Goal: Find specific page/section: Find specific page/section

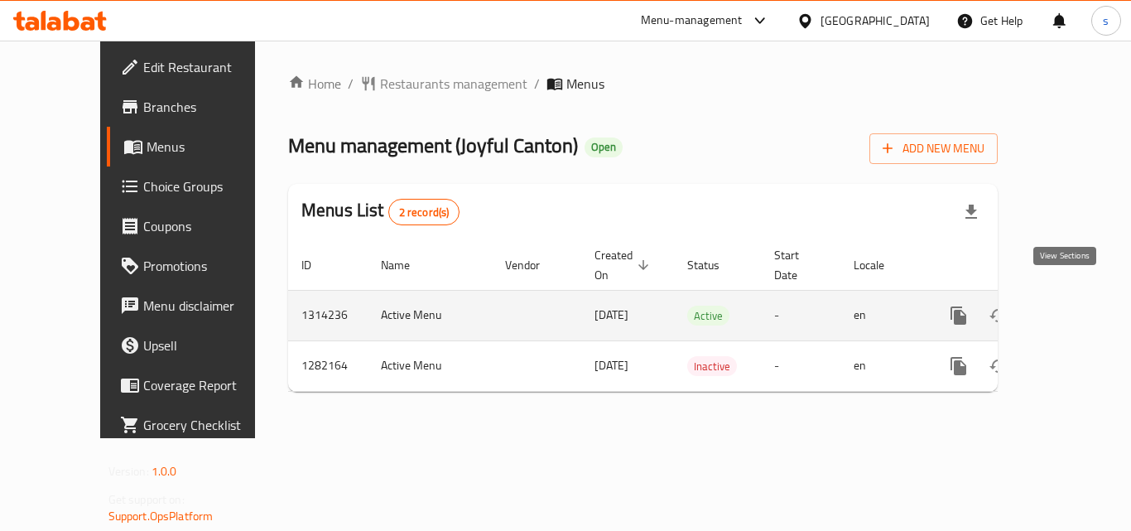
click at [1072, 306] on icon "enhanced table" at bounding box center [1078, 316] width 20 height 20
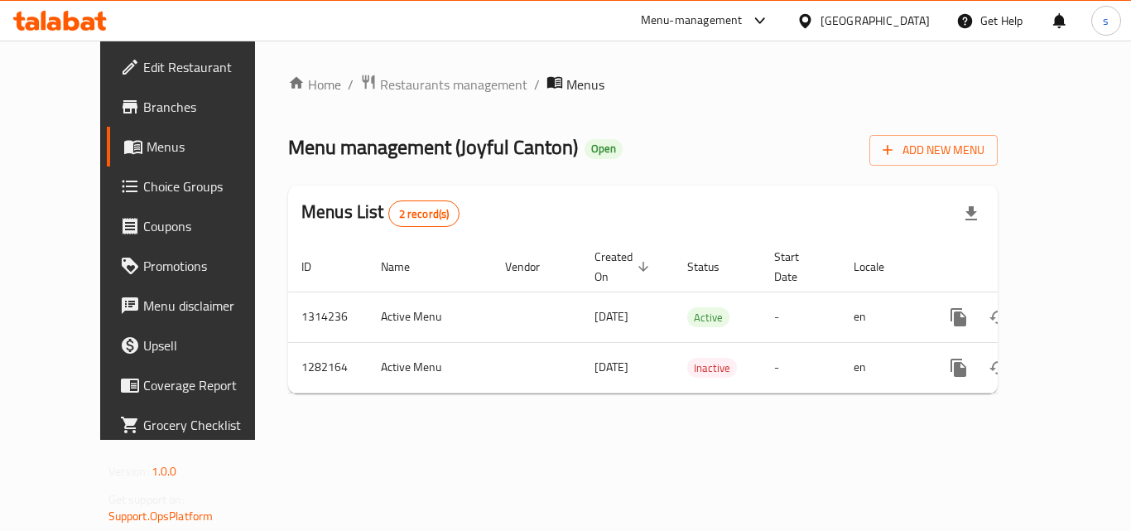
click at [450, 16] on div "Menu-management United Arab Emirates Get Help s" at bounding box center [565, 21] width 1131 height 40
click at [380, 90] on span "Restaurants management" at bounding box center [453, 85] width 147 height 20
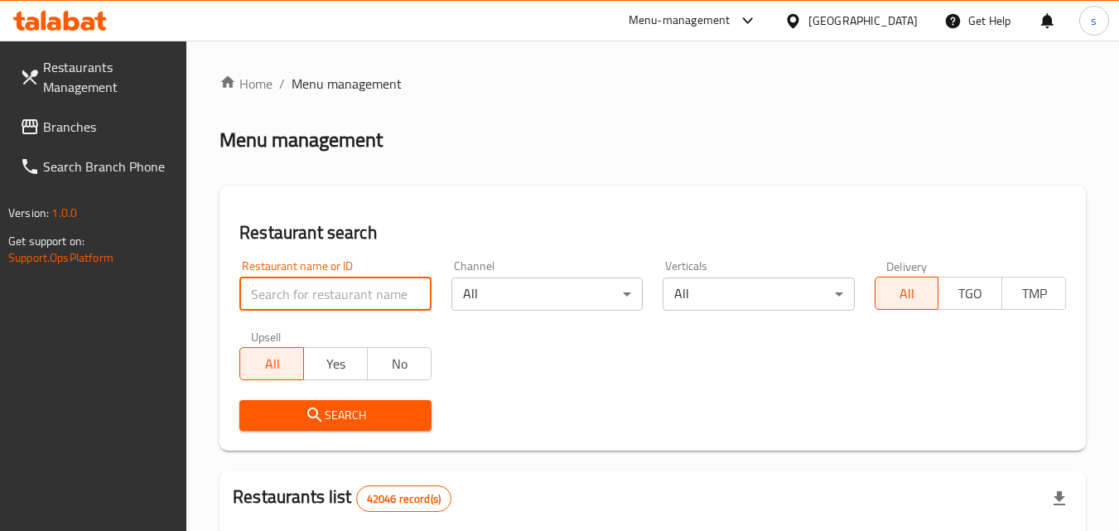
click at [328, 292] on input "search" at bounding box center [334, 293] width 191 height 33
paste input "694698"
type input "694698"
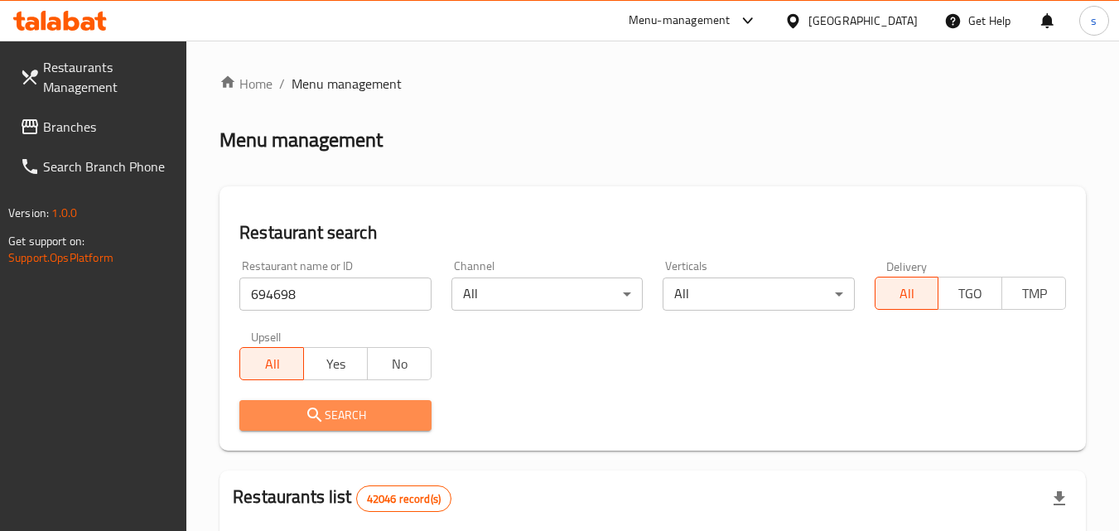
click at [330, 408] on span "Search" at bounding box center [335, 415] width 165 height 21
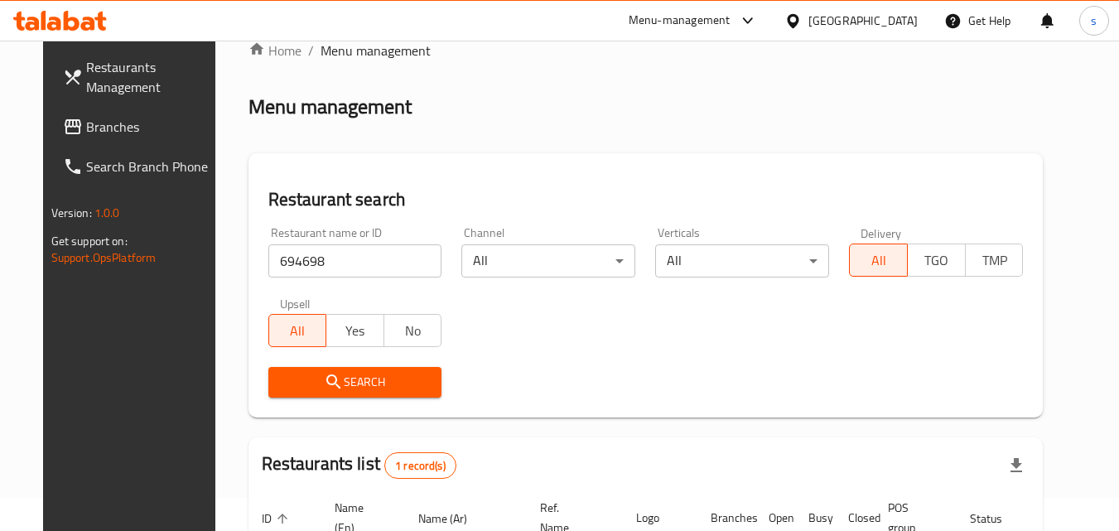
scroll to position [28, 0]
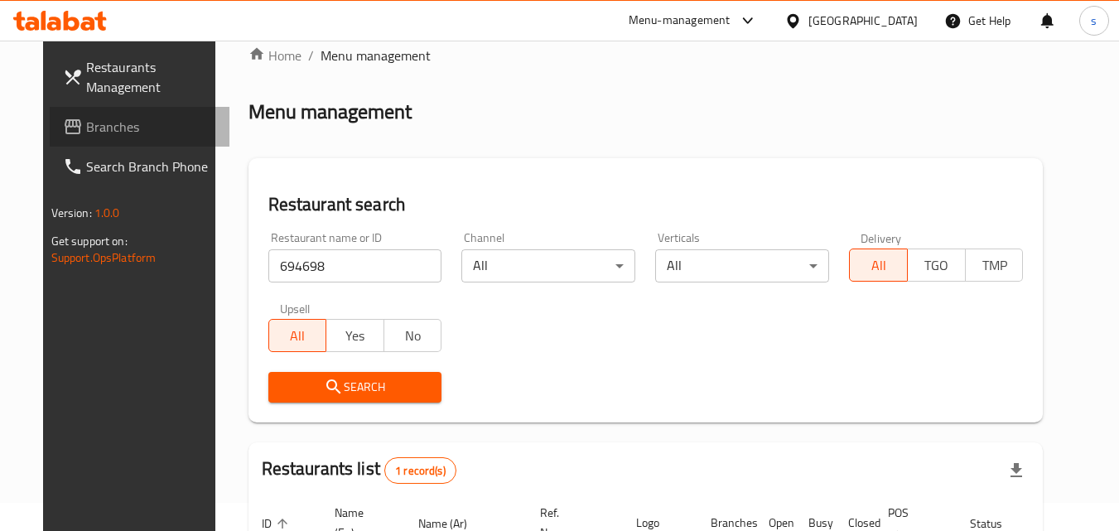
click at [86, 123] on span "Branches" at bounding box center [151, 127] width 131 height 20
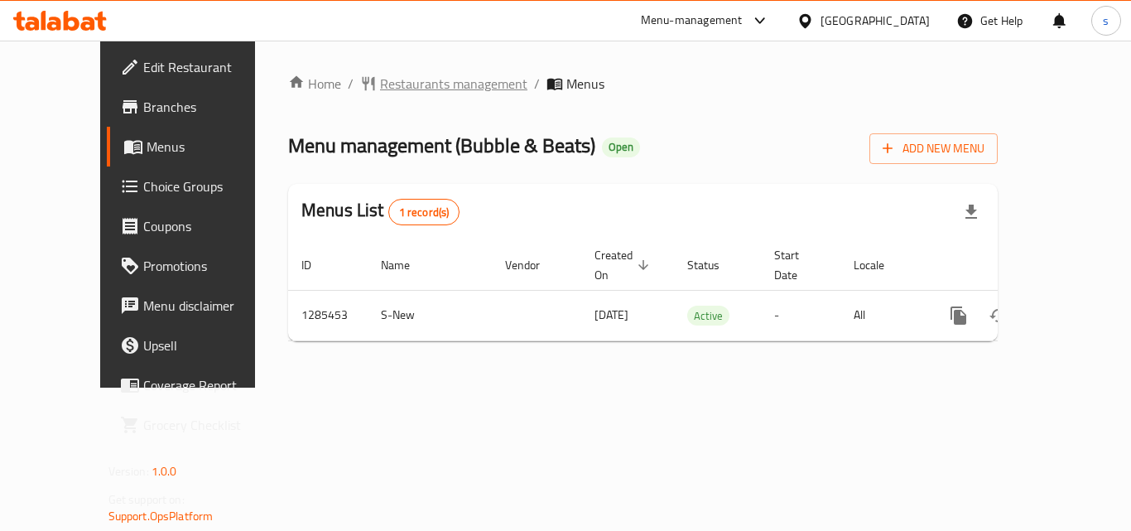
click at [385, 85] on span "Restaurants management" at bounding box center [453, 84] width 147 height 20
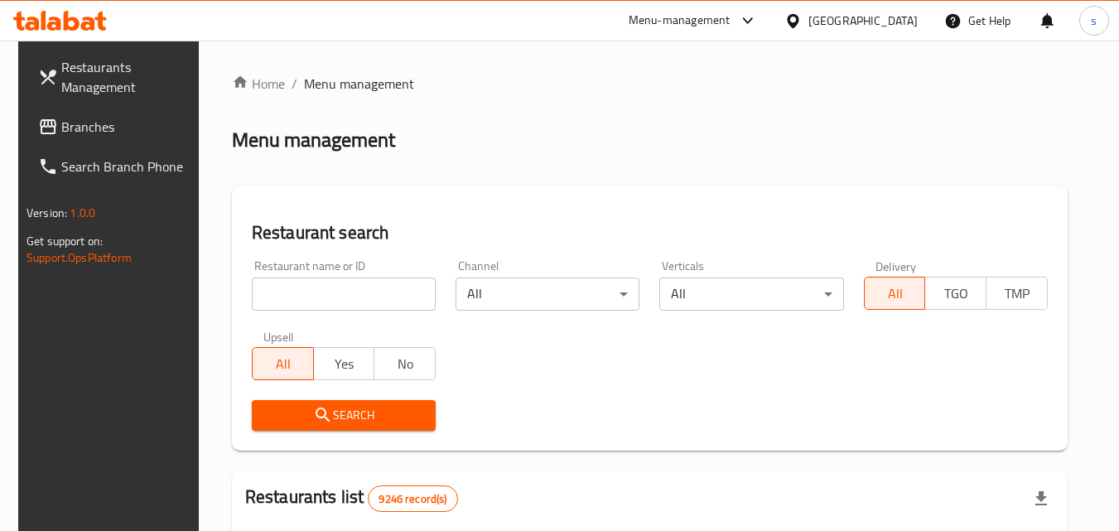
click at [93, 137] on span "Branches" at bounding box center [126, 127] width 131 height 20
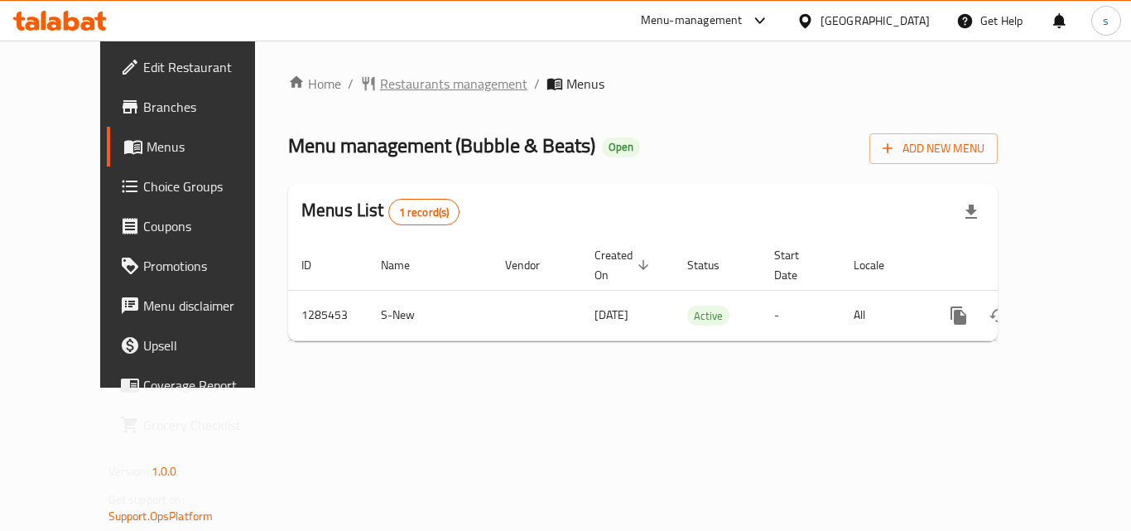
click at [380, 83] on span "Restaurants management" at bounding box center [453, 84] width 147 height 20
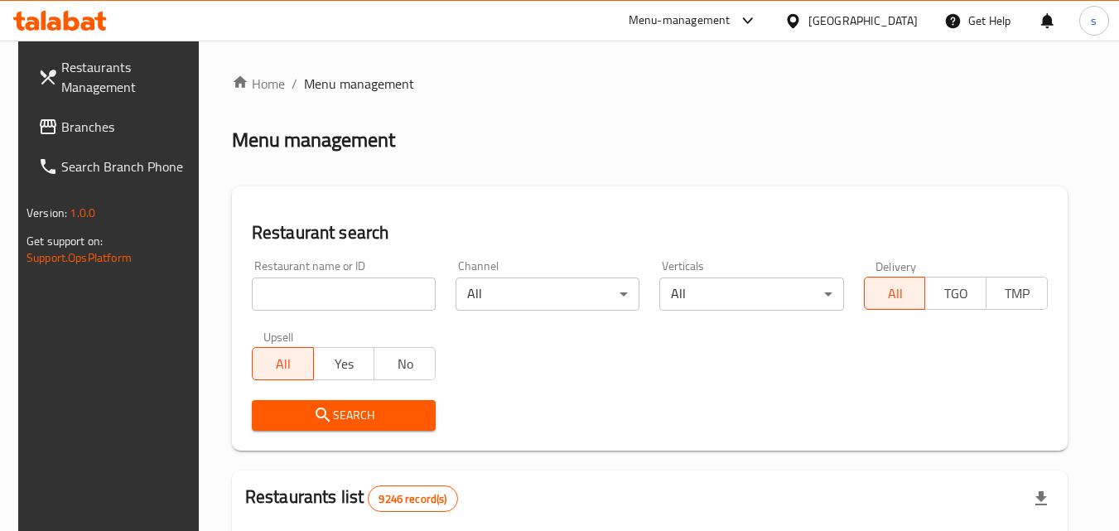
click at [359, 291] on input "search" at bounding box center [344, 293] width 184 height 33
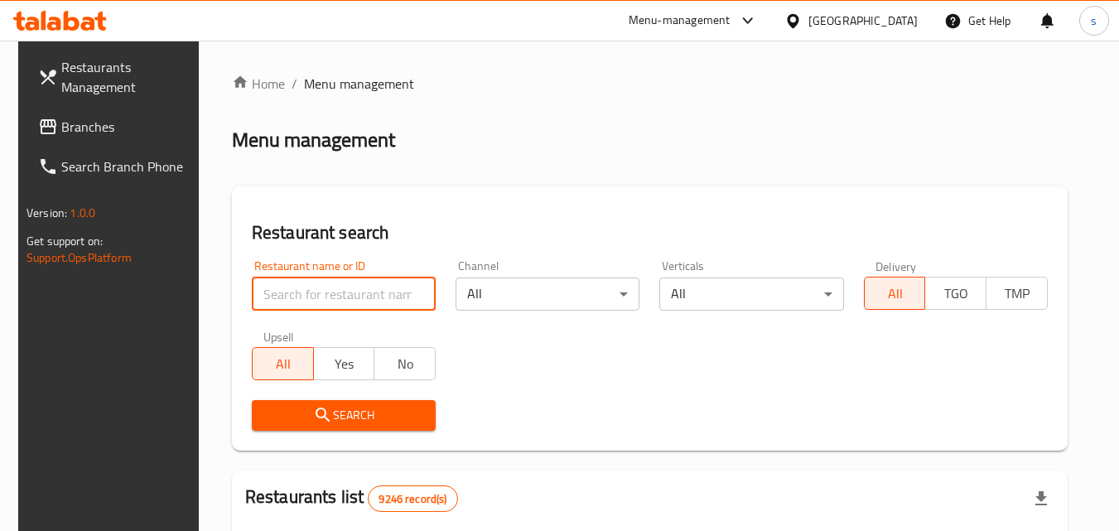
paste input "695816"
type input "695816"
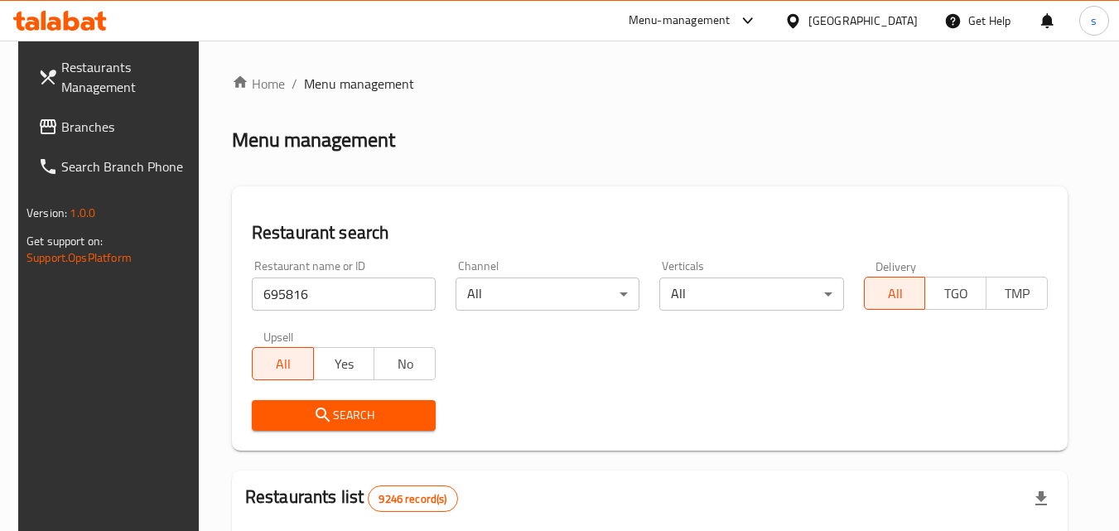
scroll to position [83, 0]
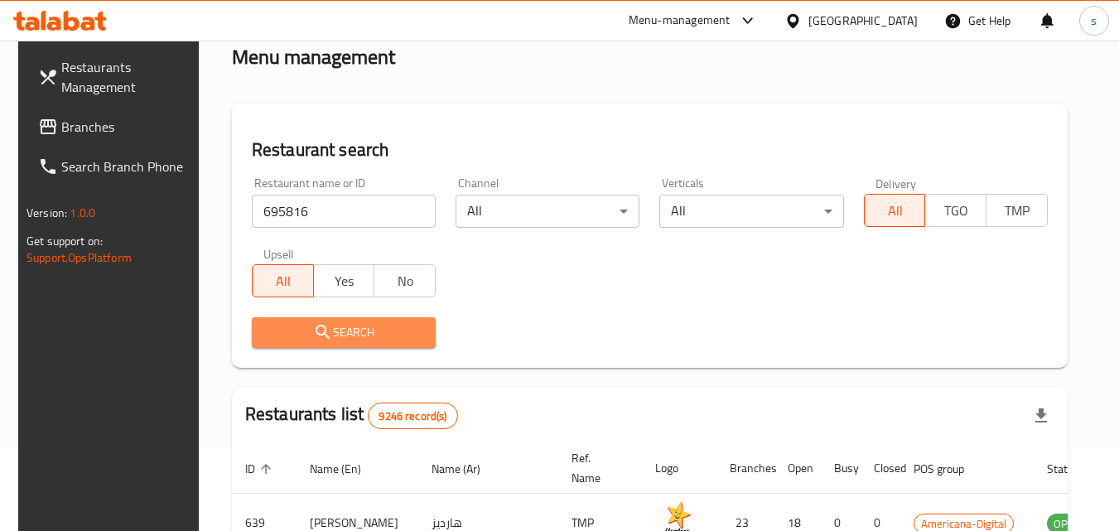
click at [363, 340] on span "Search" at bounding box center [343, 332] width 157 height 21
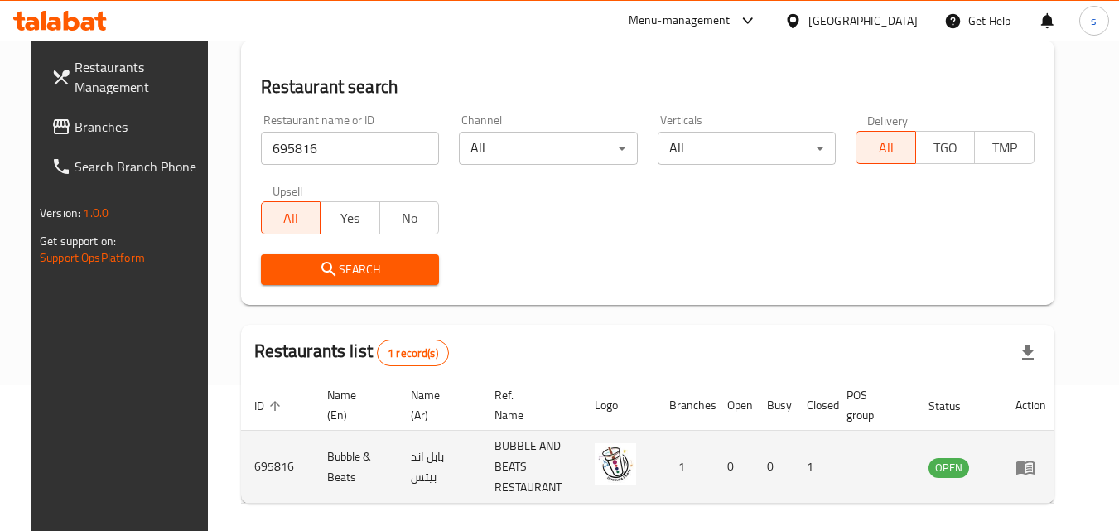
scroll to position [208, 0]
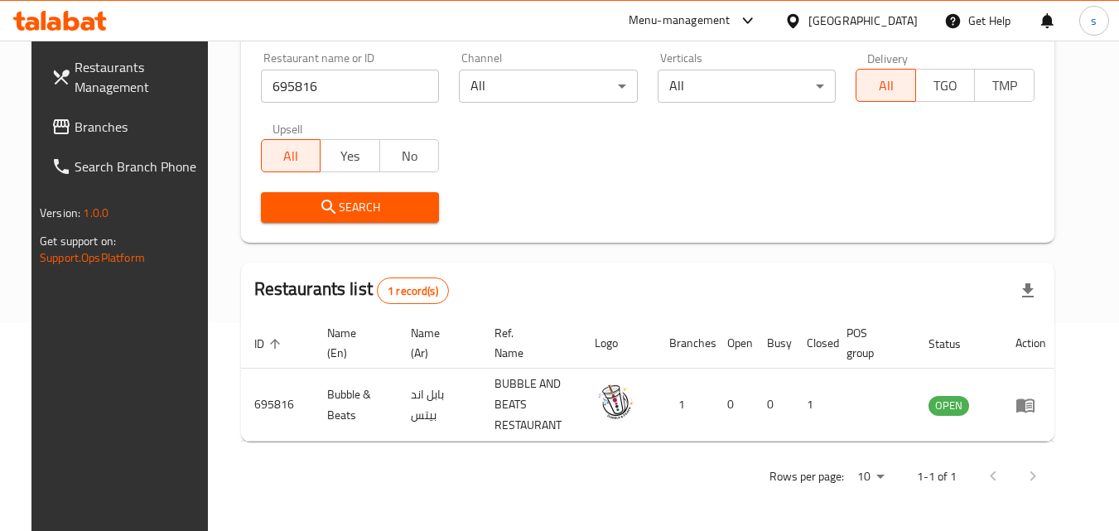
click at [798, 22] on icon at bounding box center [793, 20] width 12 height 14
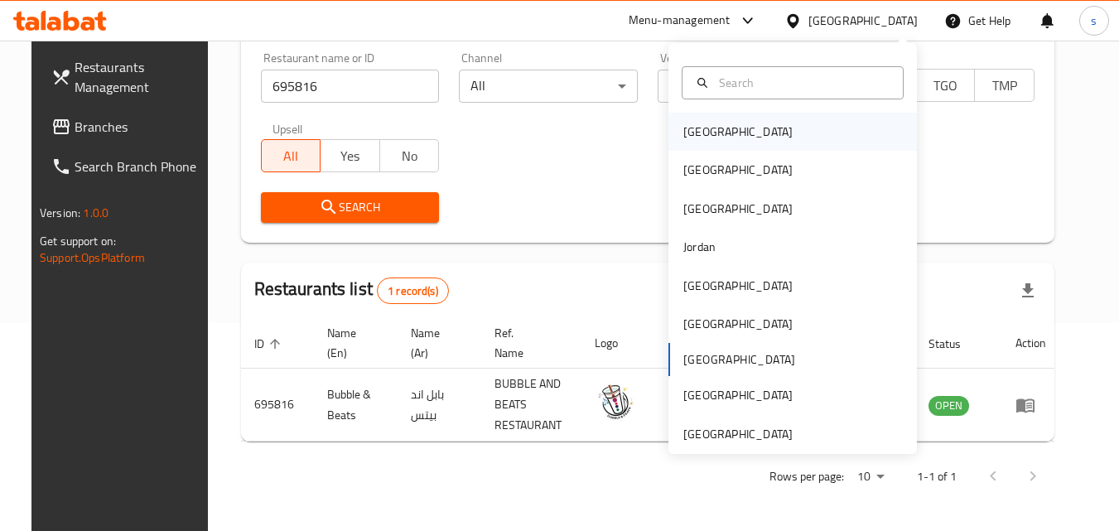
click at [755, 133] on div "[GEOGRAPHIC_DATA]" at bounding box center [792, 132] width 248 height 38
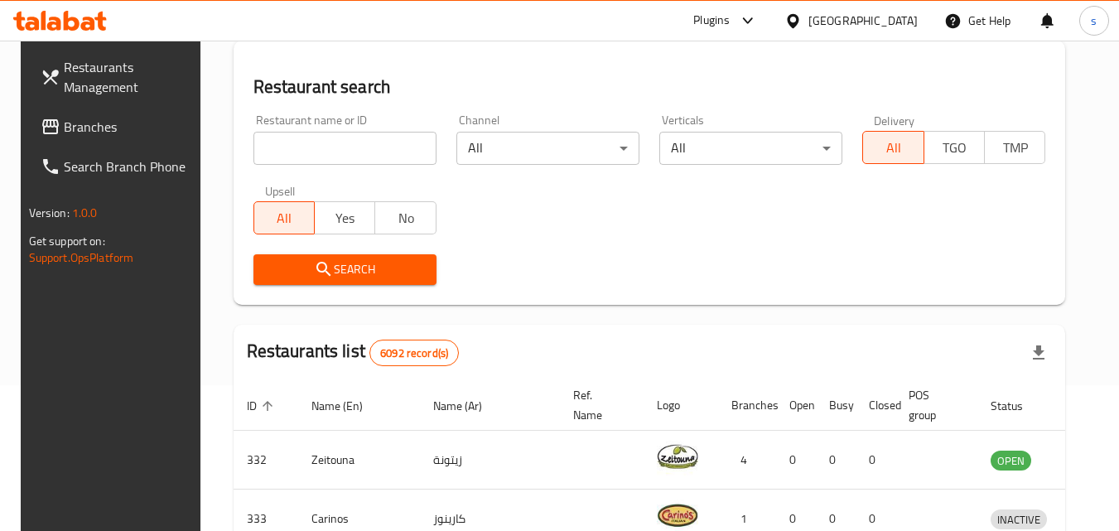
scroll to position [208, 0]
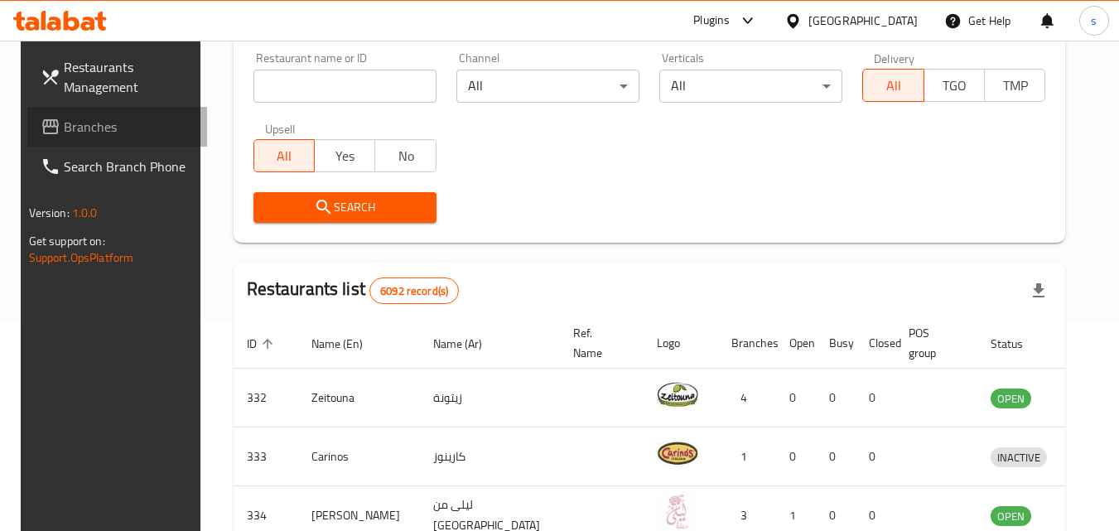
click at [91, 117] on span "Branches" at bounding box center [129, 127] width 131 height 20
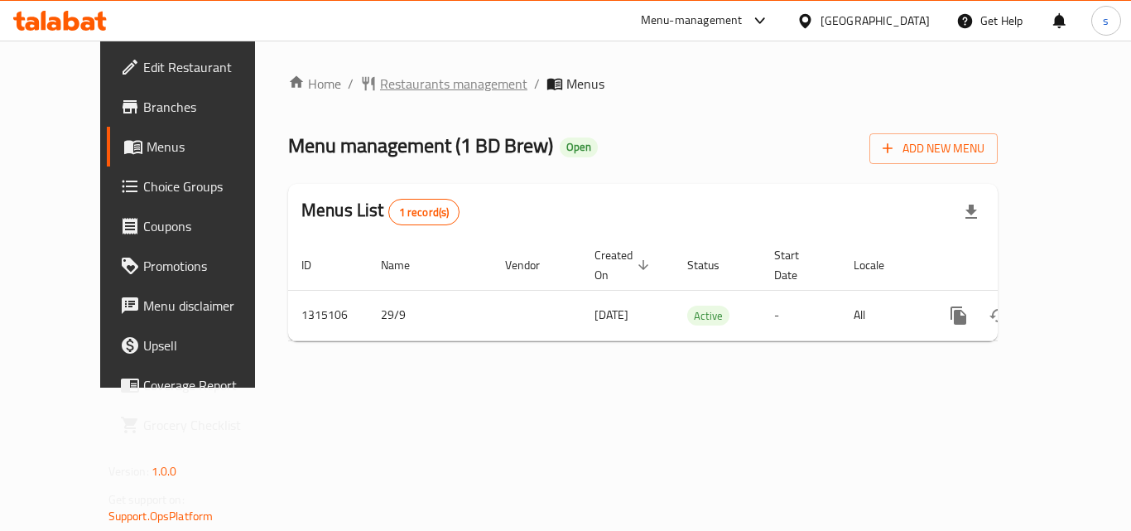
click at [394, 90] on span "Restaurants management" at bounding box center [453, 84] width 147 height 20
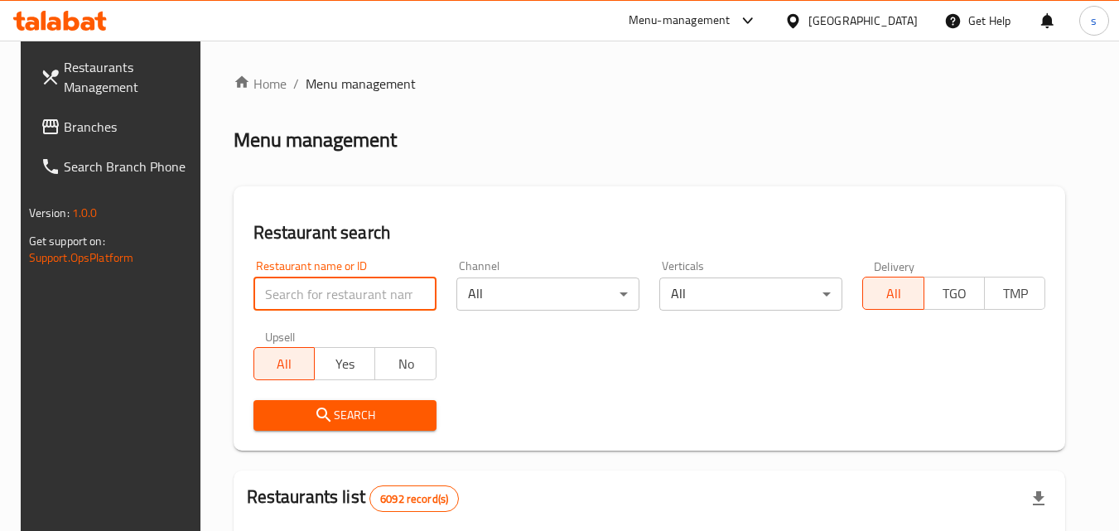
click at [350, 304] on input "search" at bounding box center [344, 293] width 183 height 33
paste input "707193"
type input "707193"
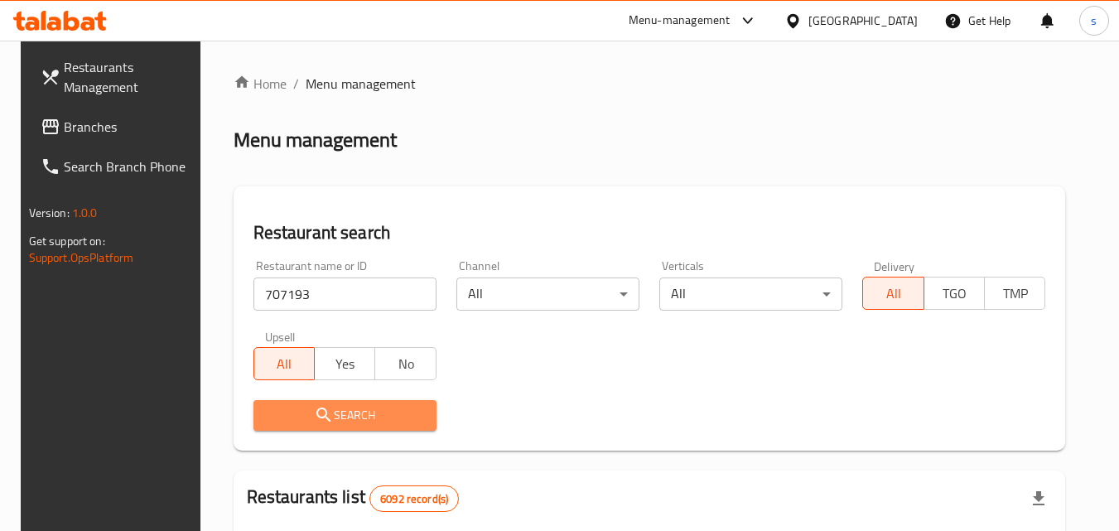
click at [327, 415] on span "Search" at bounding box center [345, 415] width 156 height 21
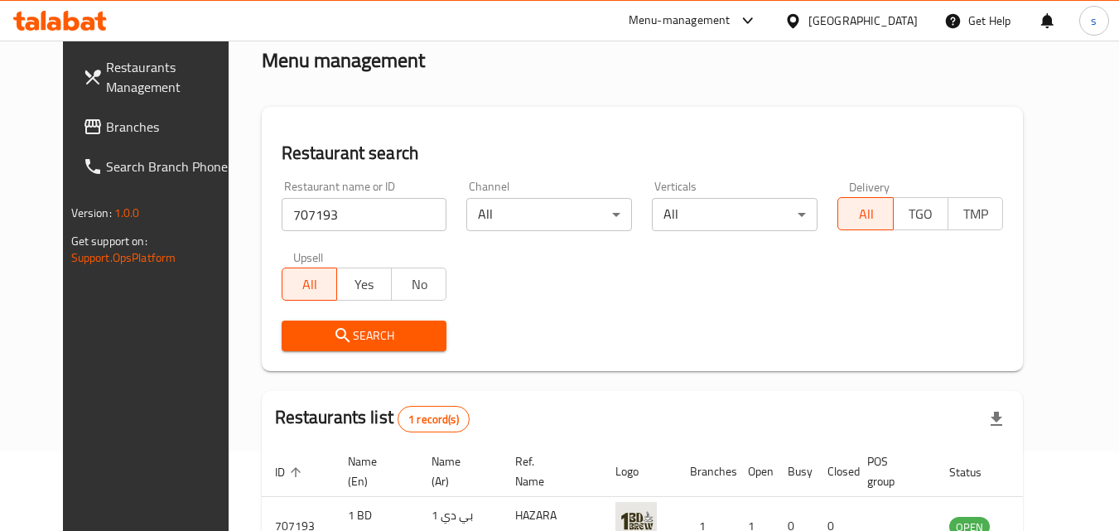
scroll to position [194, 0]
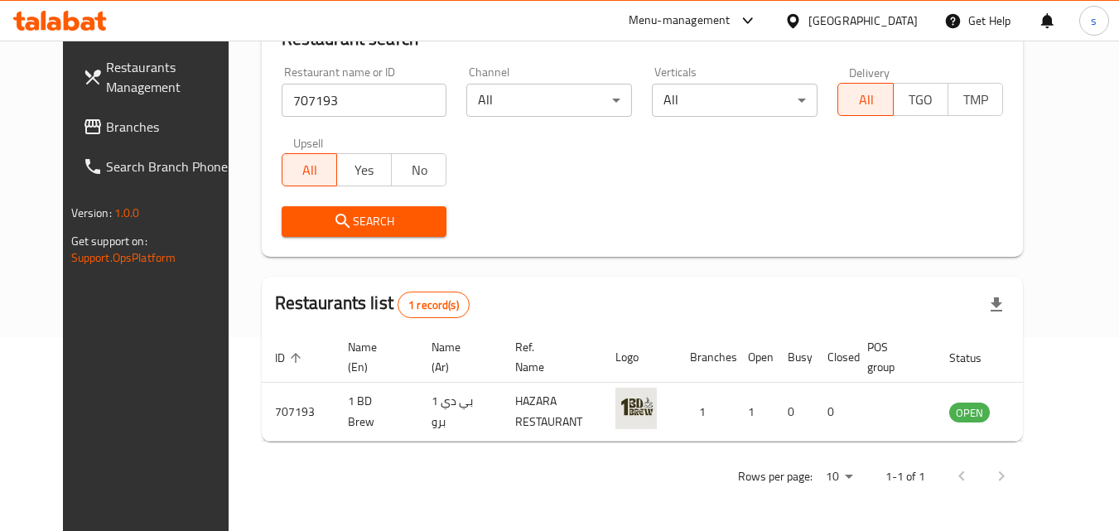
click at [798, 15] on icon at bounding box center [793, 20] width 12 height 14
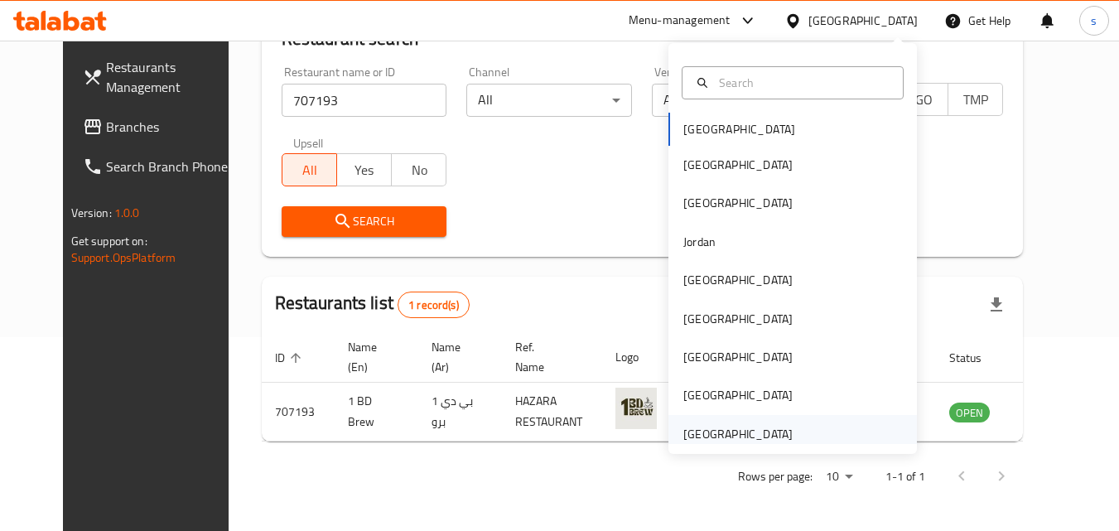
click at [773, 437] on div "United Arab Emirates" at bounding box center [737, 434] width 109 height 18
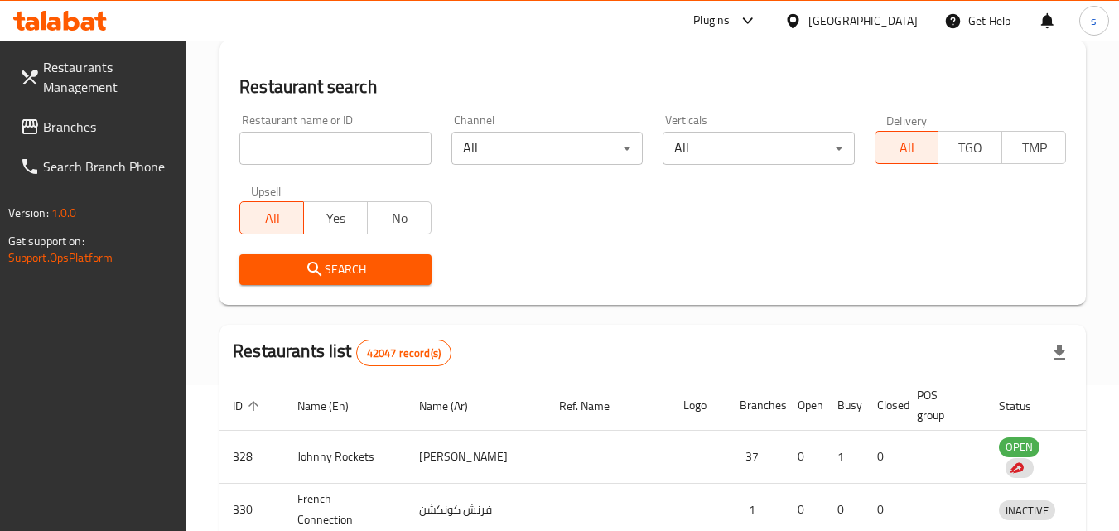
scroll to position [194, 0]
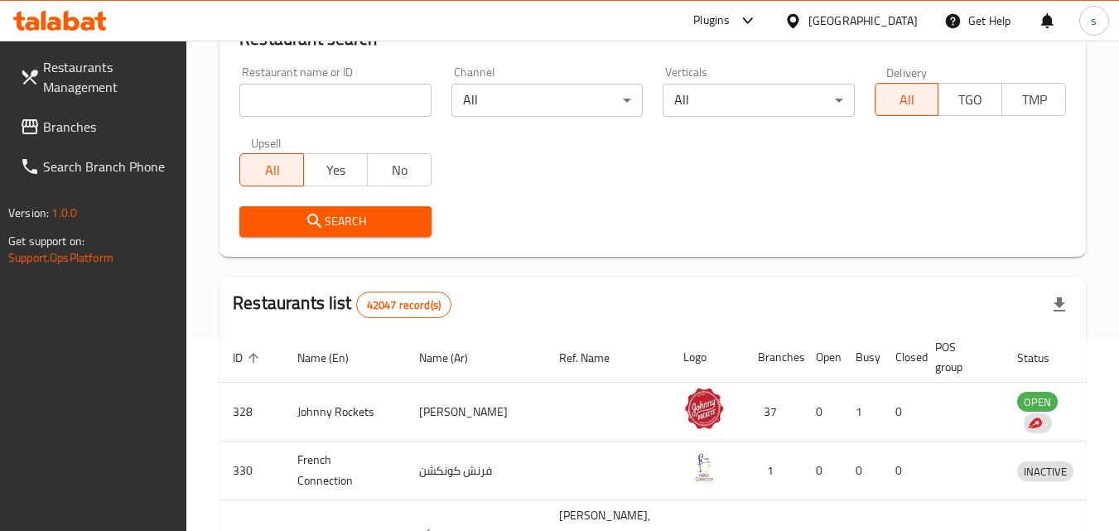
click at [119, 118] on span "Branches" at bounding box center [108, 127] width 131 height 20
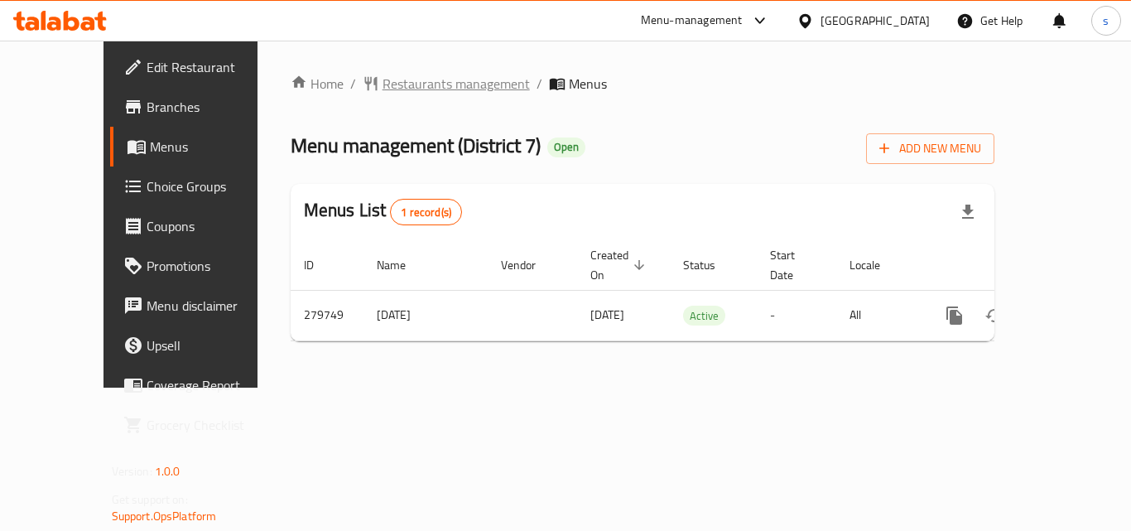
click at [383, 85] on span "Restaurants management" at bounding box center [456, 84] width 147 height 20
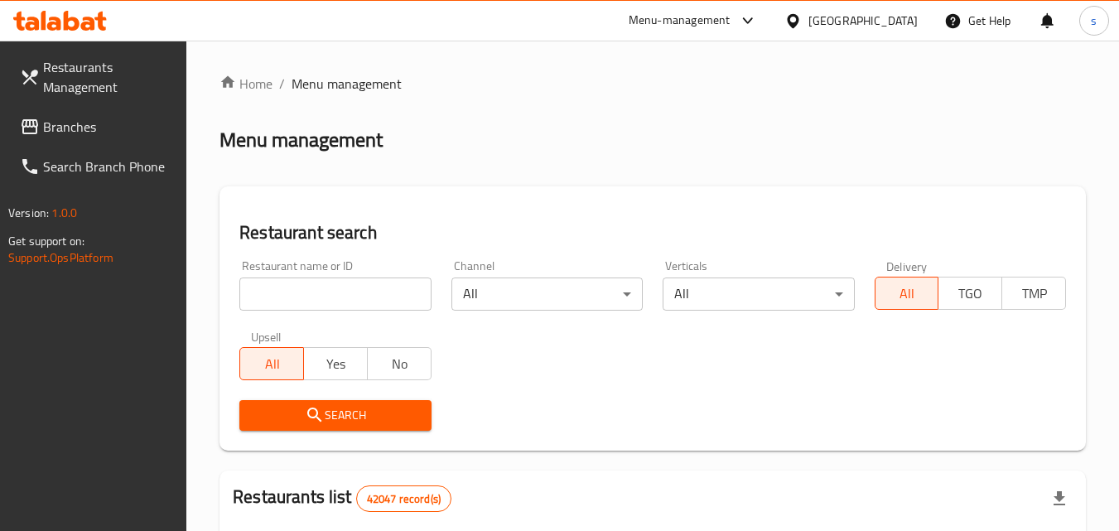
click at [357, 292] on input "search" at bounding box center [334, 293] width 191 height 33
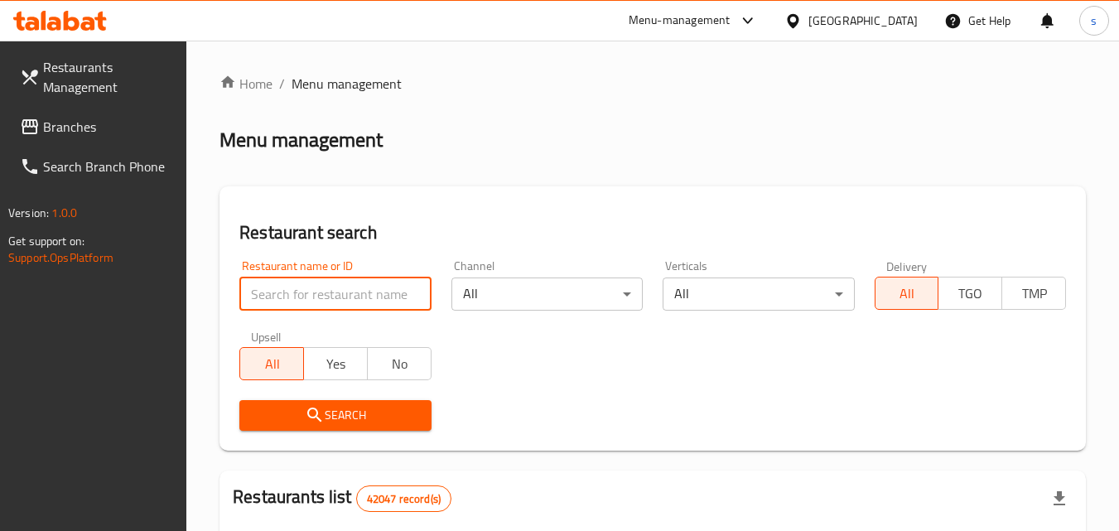
paste input "628169"
type input "628169"
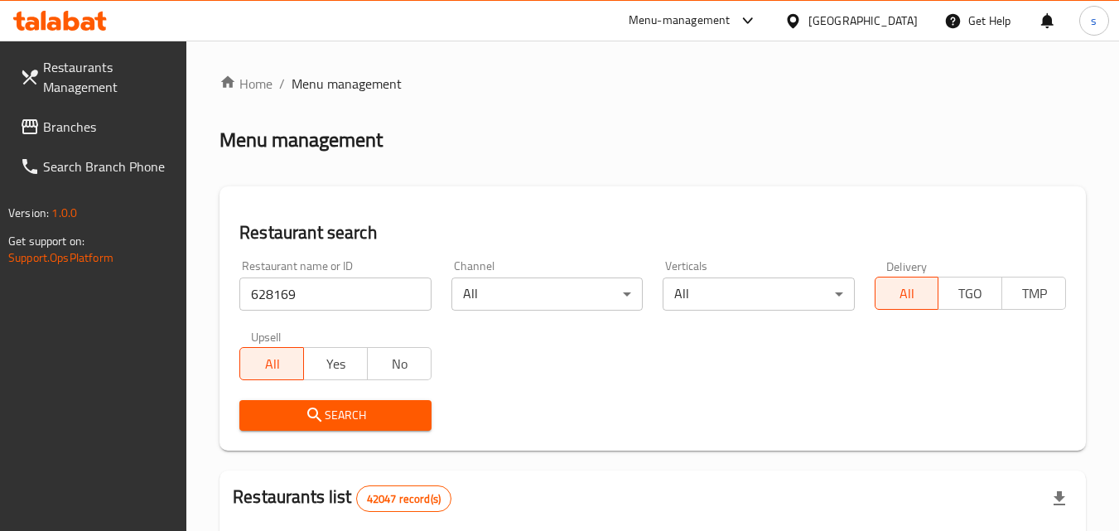
click at [308, 417] on icon "submit" at bounding box center [315, 415] width 20 height 20
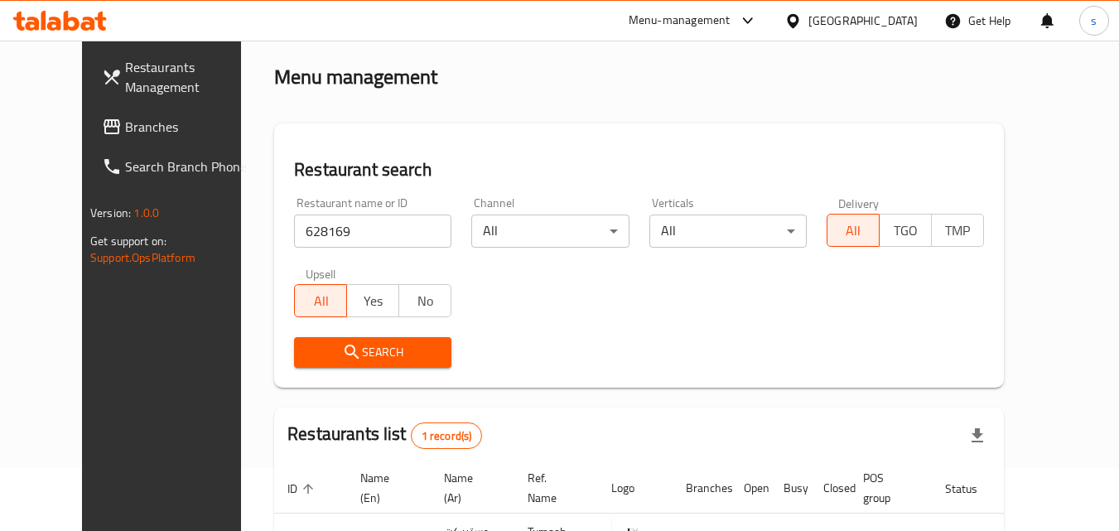
scroll to position [194, 0]
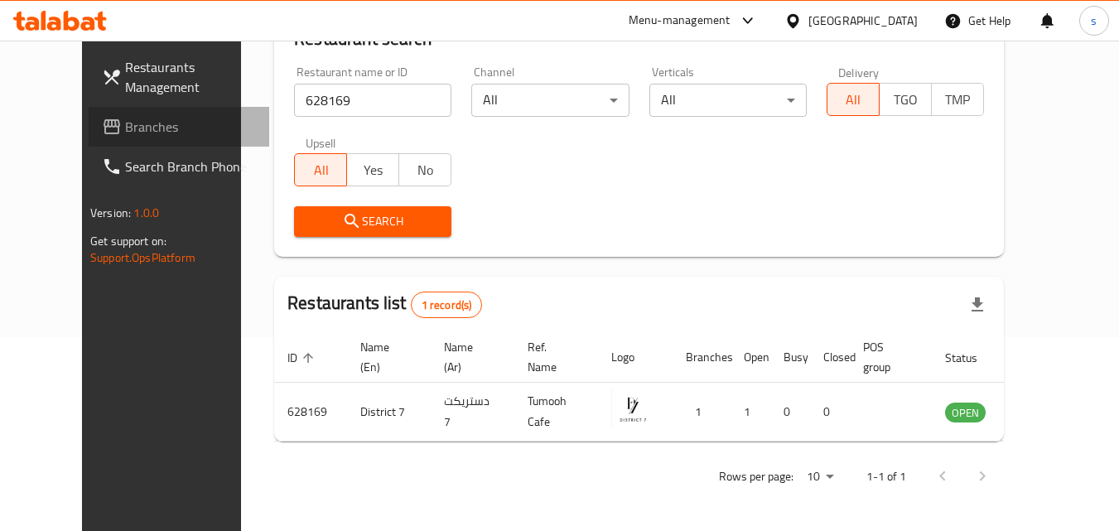
click at [125, 120] on span "Branches" at bounding box center [190, 127] width 131 height 20
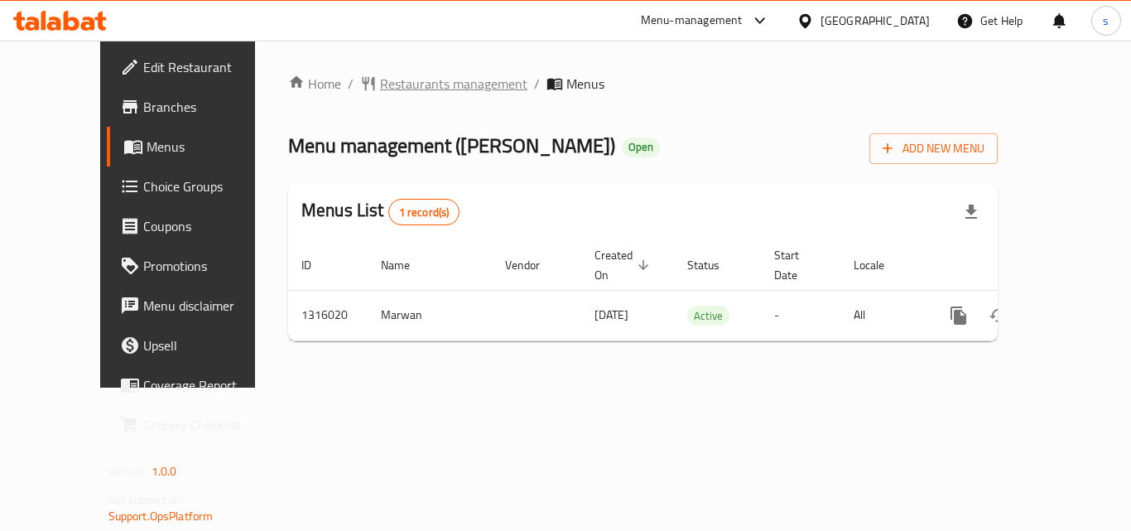
click at [380, 79] on span "Restaurants management" at bounding box center [453, 84] width 147 height 20
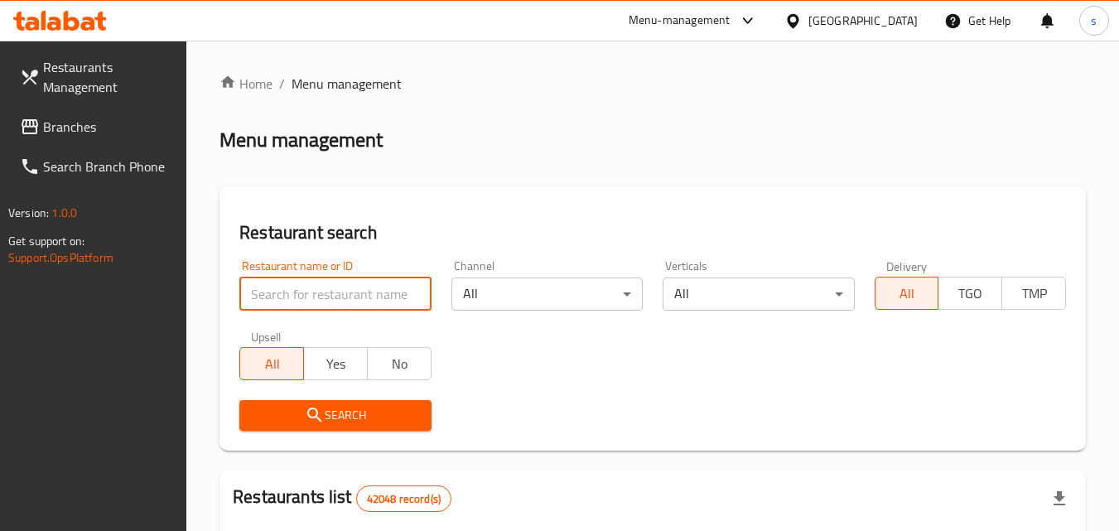
click at [308, 296] on input "search" at bounding box center [334, 293] width 191 height 33
paste input "707490"
type input "707490"
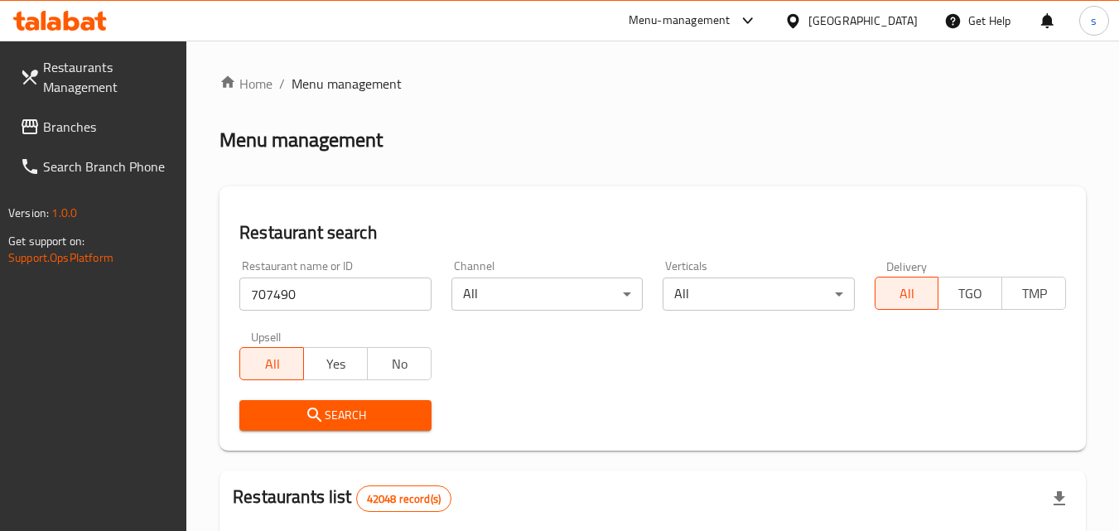
click at [333, 409] on span "Search" at bounding box center [335, 415] width 165 height 21
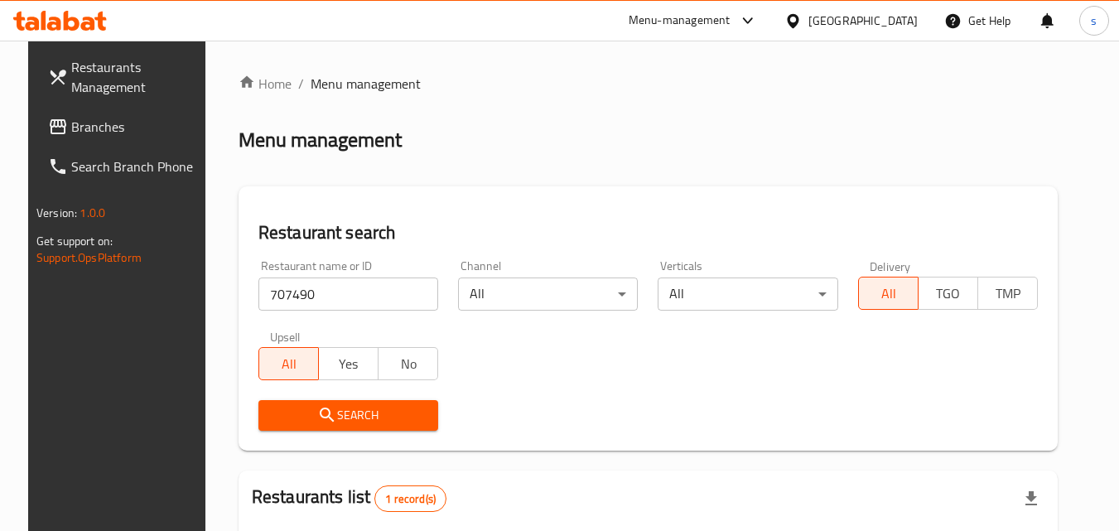
click at [795, 22] on icon at bounding box center [793, 20] width 12 height 14
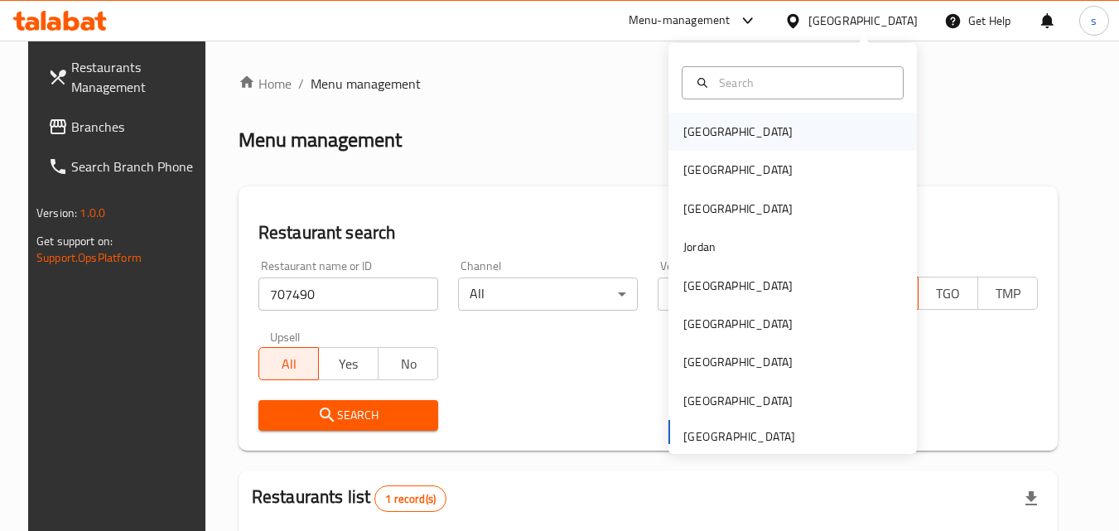
click at [720, 139] on div "[GEOGRAPHIC_DATA]" at bounding box center [738, 132] width 136 height 38
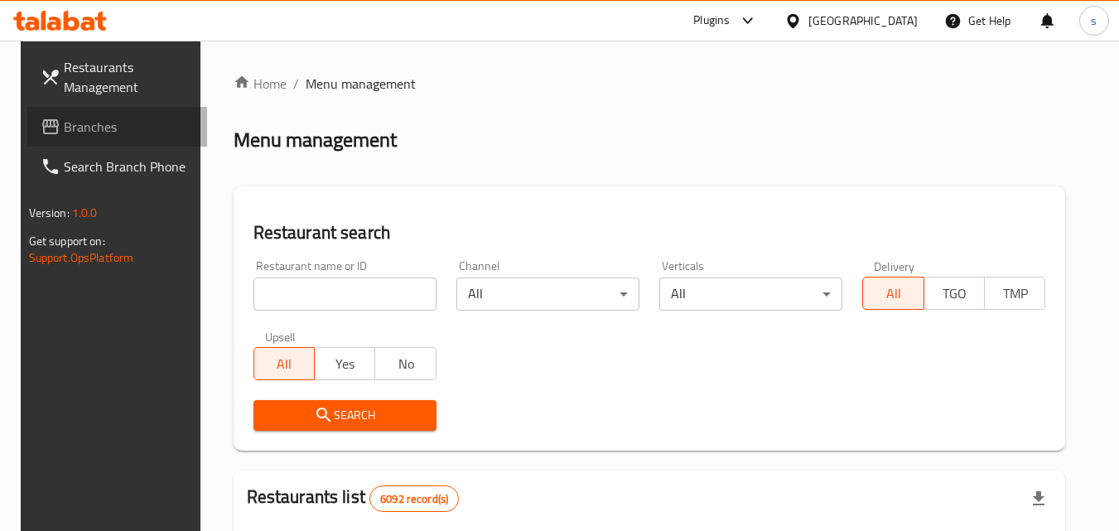
click at [104, 122] on span "Branches" at bounding box center [129, 127] width 131 height 20
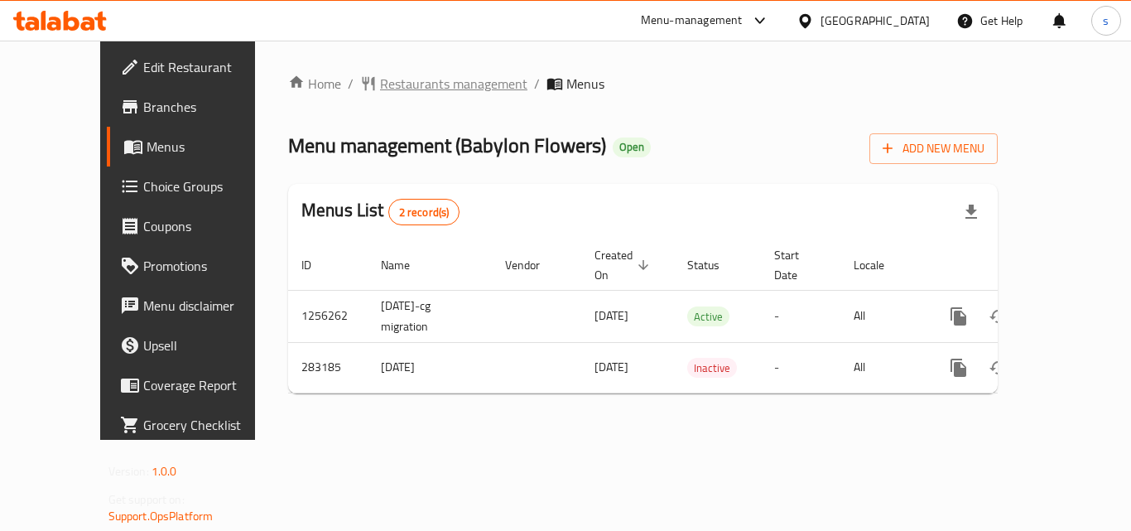
click at [395, 90] on span "Restaurants management" at bounding box center [453, 84] width 147 height 20
click at [380, 81] on span "Restaurants management" at bounding box center [453, 85] width 147 height 20
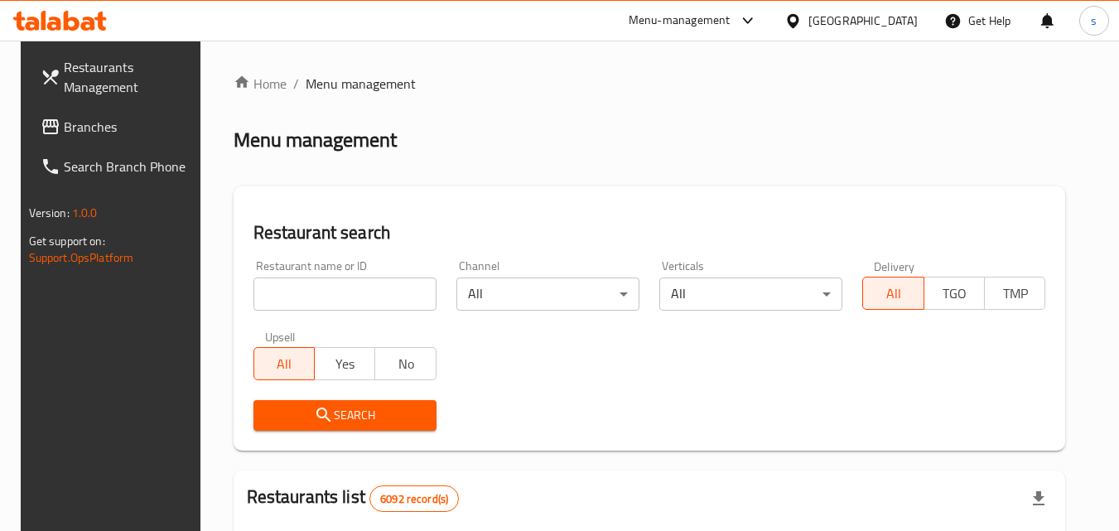
click at [379, 296] on input "search" at bounding box center [344, 293] width 183 height 33
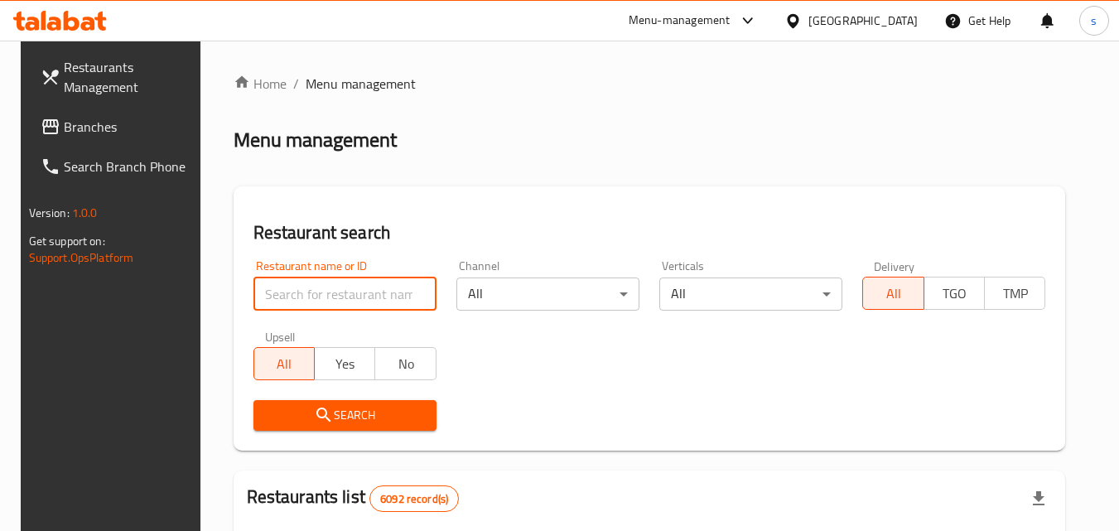
paste input "628223"
type input "628223"
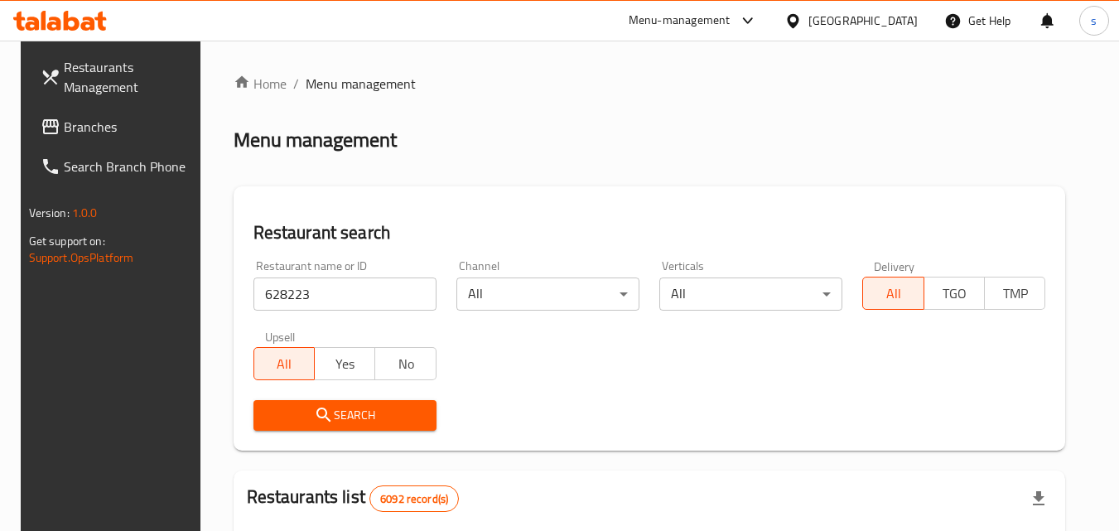
click at [329, 383] on div "Upsell All Yes No" at bounding box center [344, 355] width 203 height 70
click at [335, 400] on button "Search" at bounding box center [344, 415] width 183 height 31
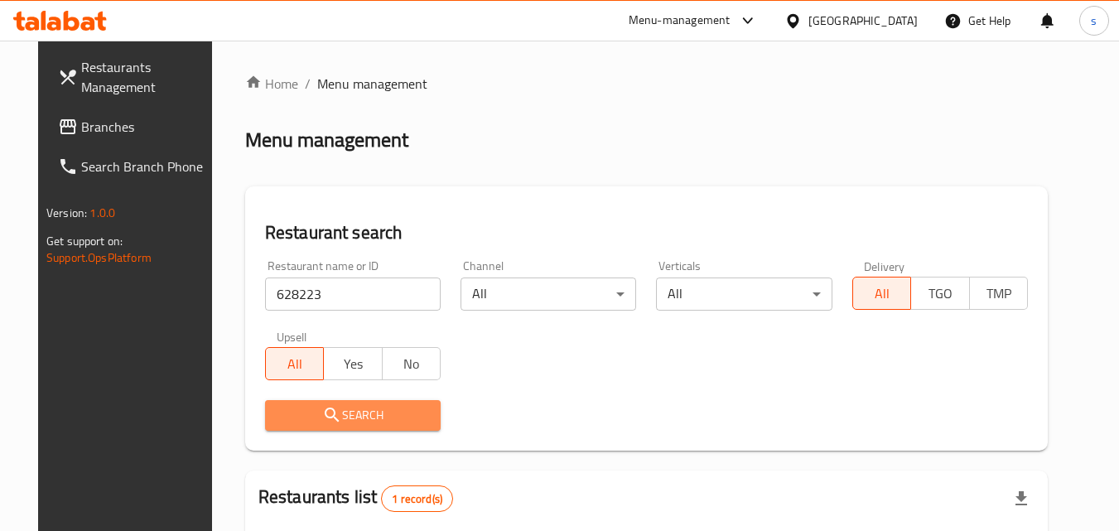
click at [335, 411] on span "Search" at bounding box center [352, 415] width 149 height 21
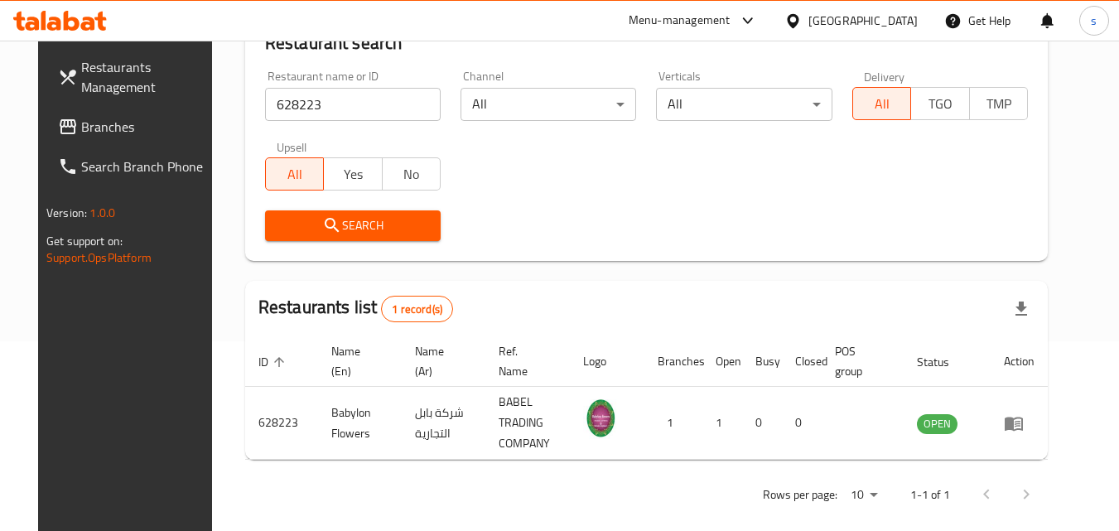
scroll to position [194, 0]
